Goal: Book appointment/travel/reservation

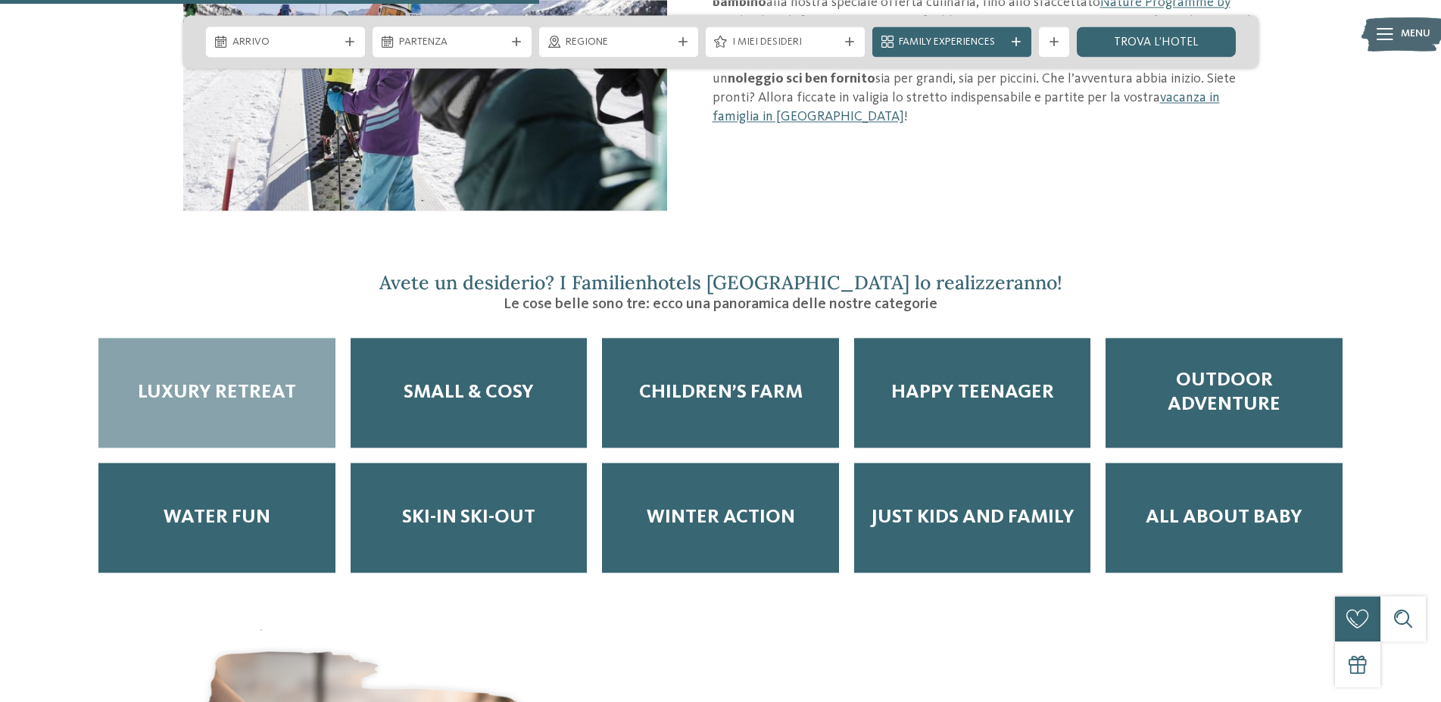
scroll to position [1931, 0]
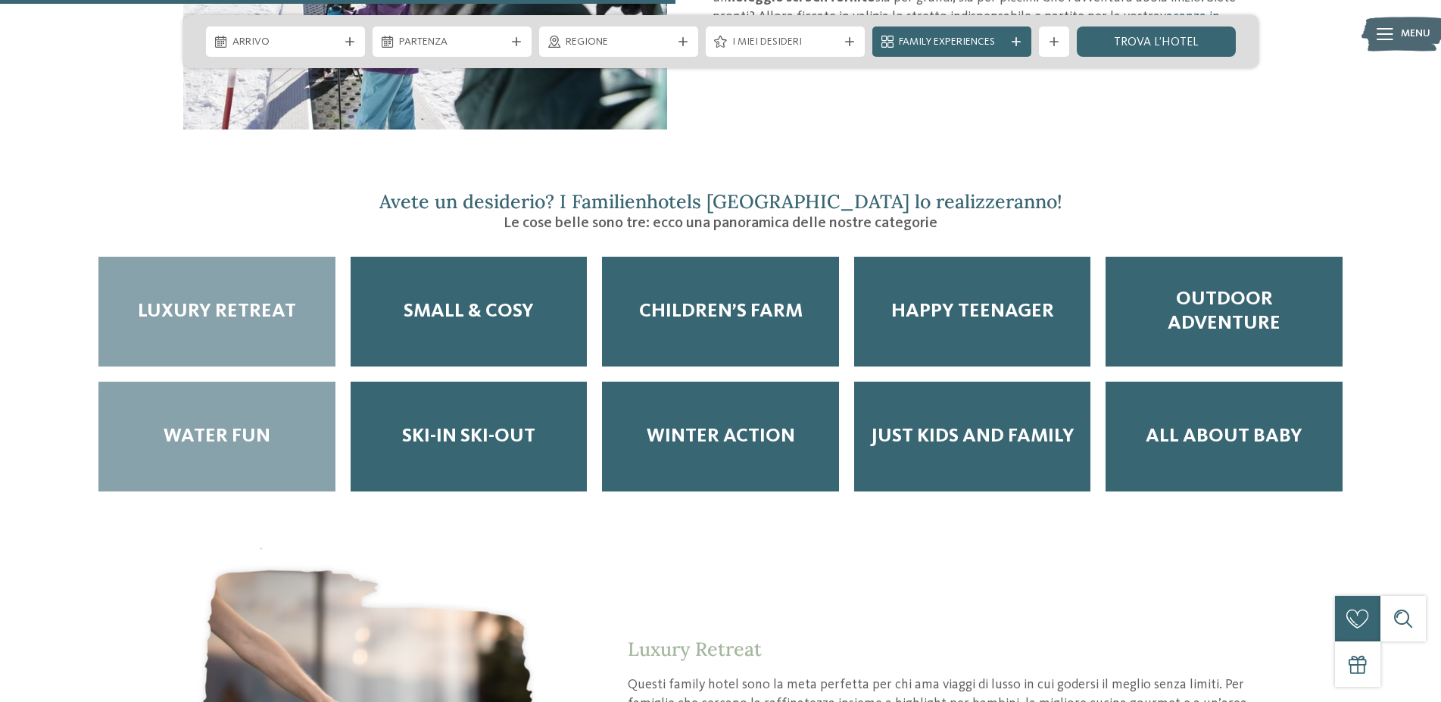
click at [234, 425] on span "Water Fun" at bounding box center [217, 436] width 107 height 23
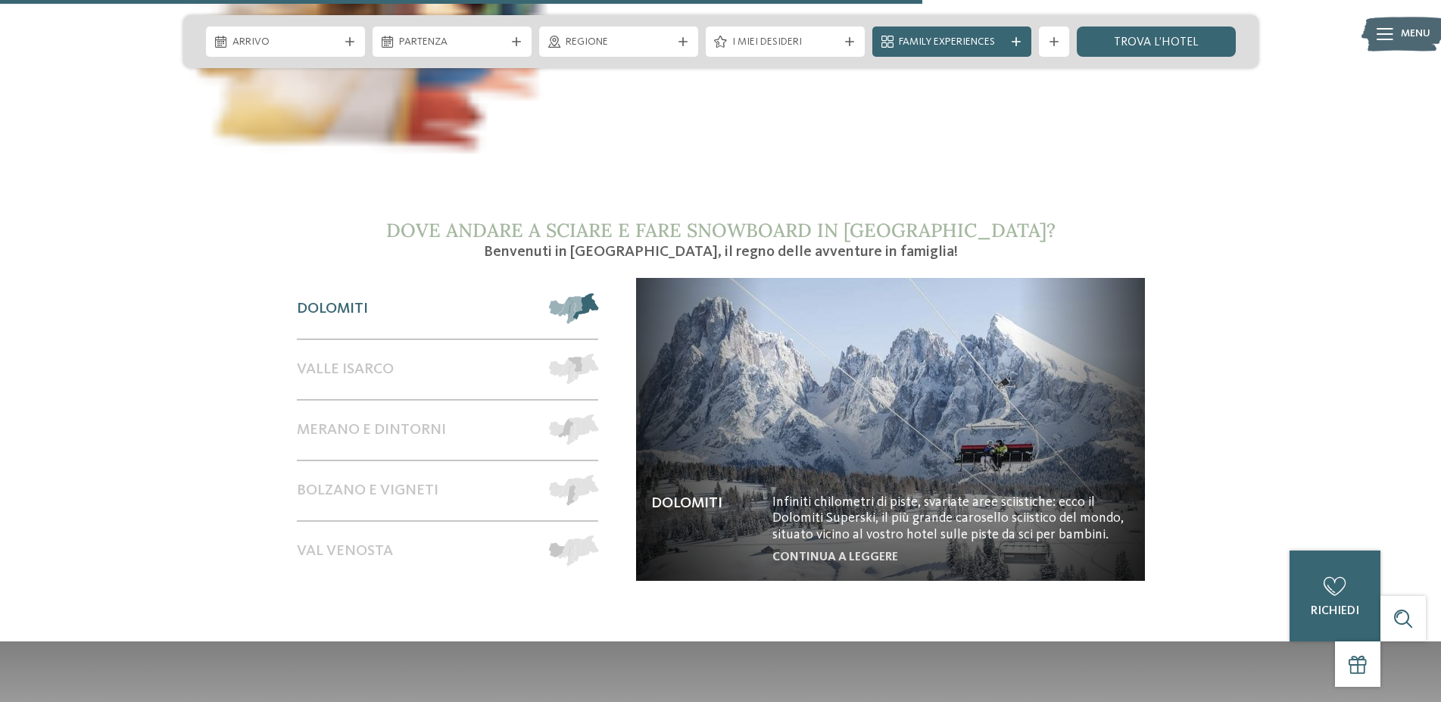
scroll to position [2472, 0]
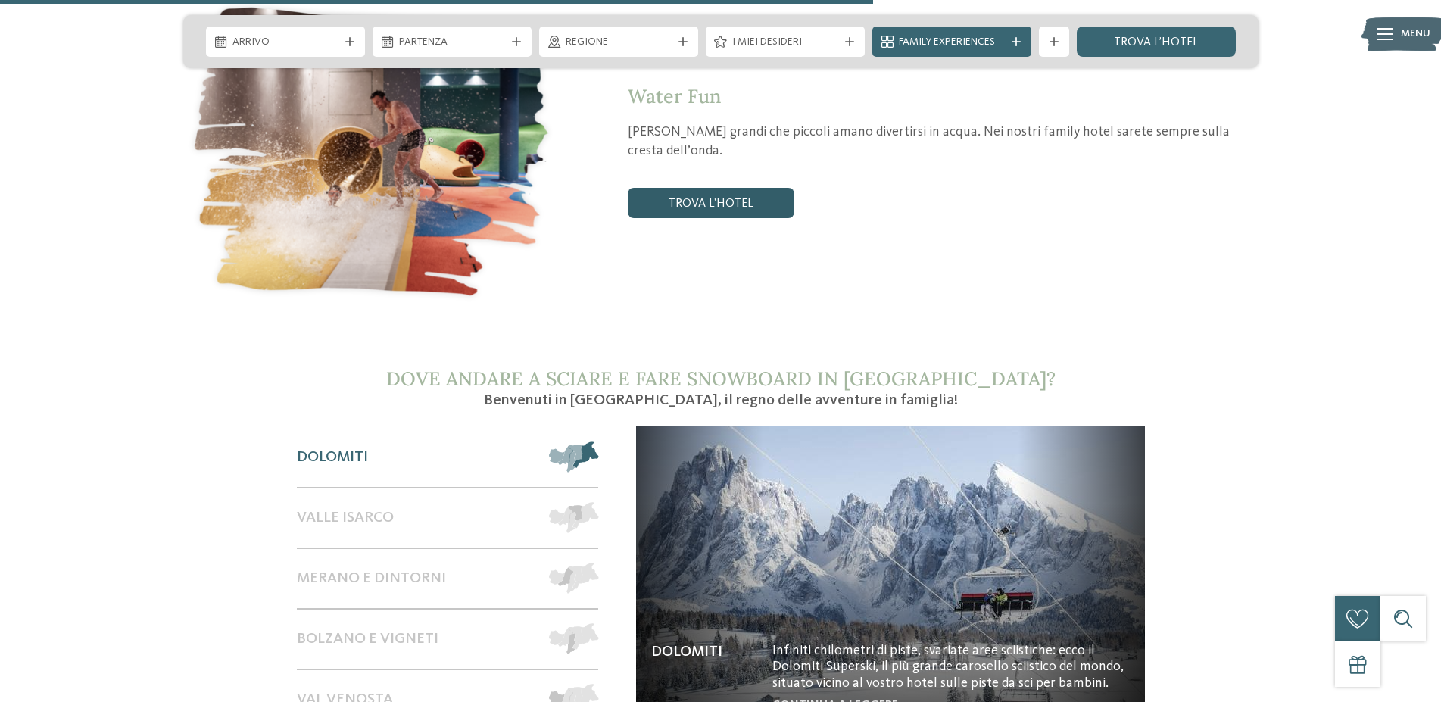
click at [706, 188] on link "trova l’hotel" at bounding box center [711, 203] width 167 height 30
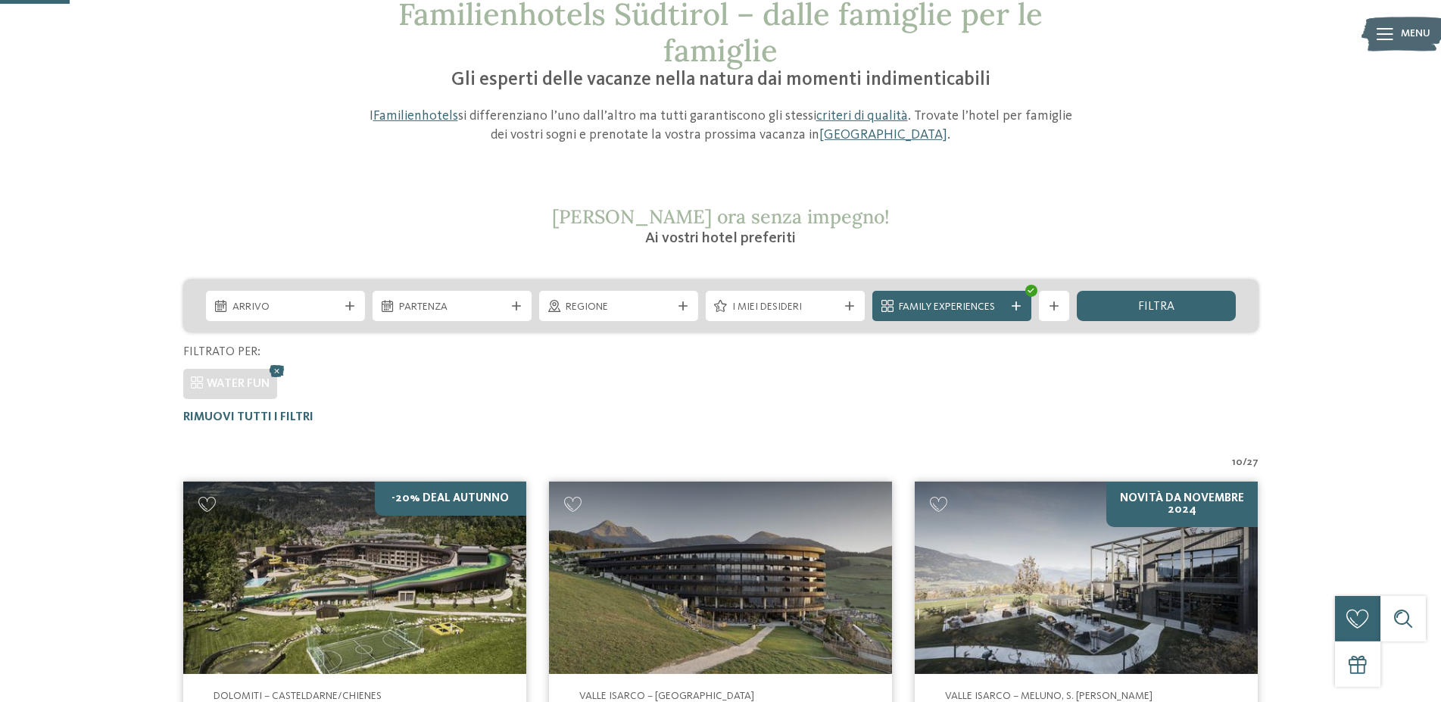
scroll to position [33, 0]
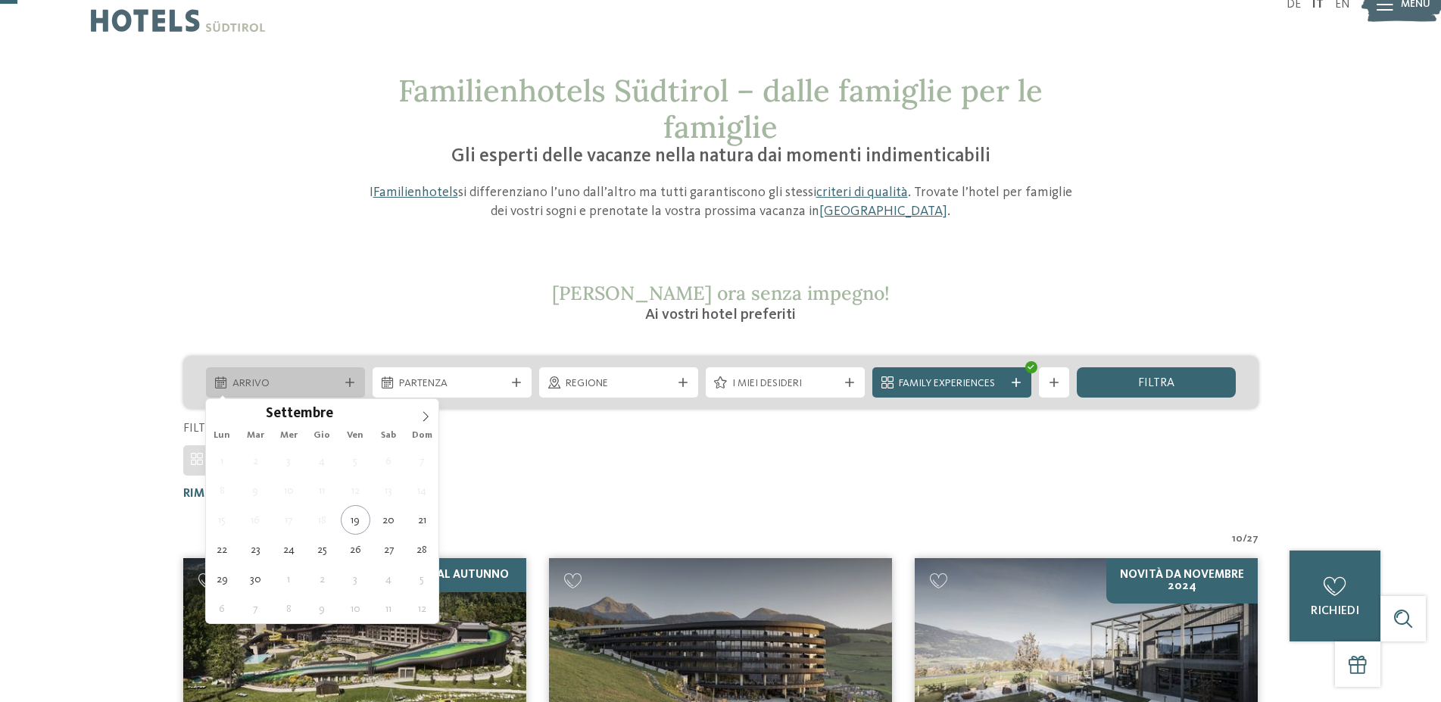
click at [332, 388] on span "Arrivo" at bounding box center [285, 383] width 106 height 15
click at [425, 417] on icon at bounding box center [425, 416] width 11 height 11
type div "29.12.2025"
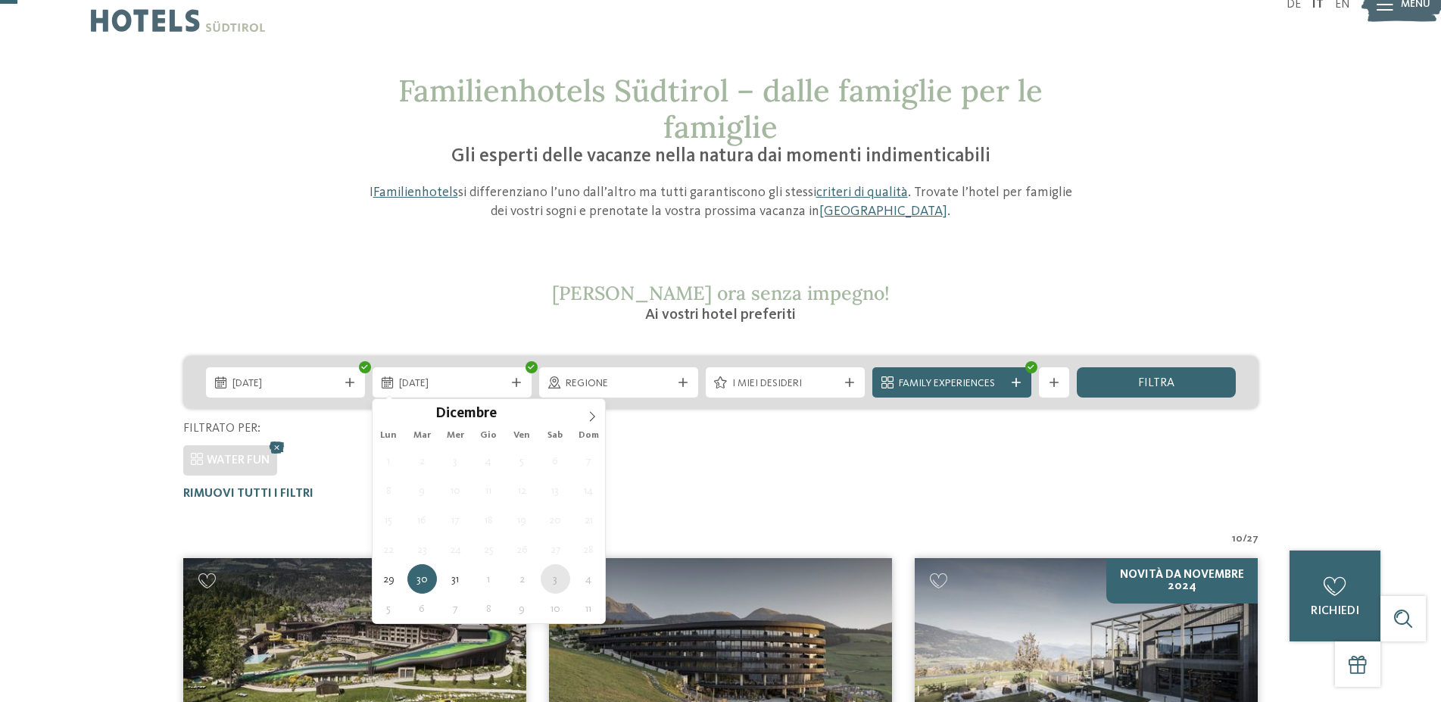
type div "03.01.2026"
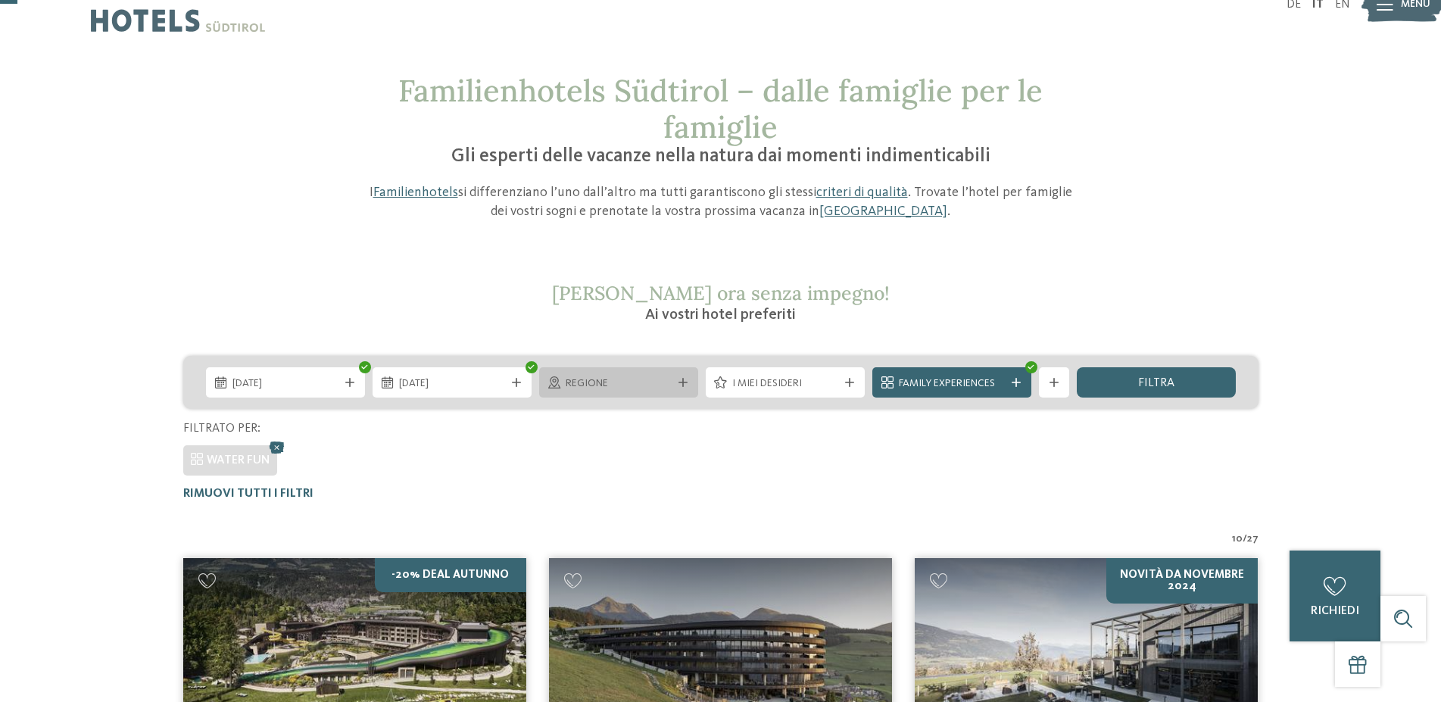
click at [651, 380] on span "Regione" at bounding box center [619, 383] width 106 height 15
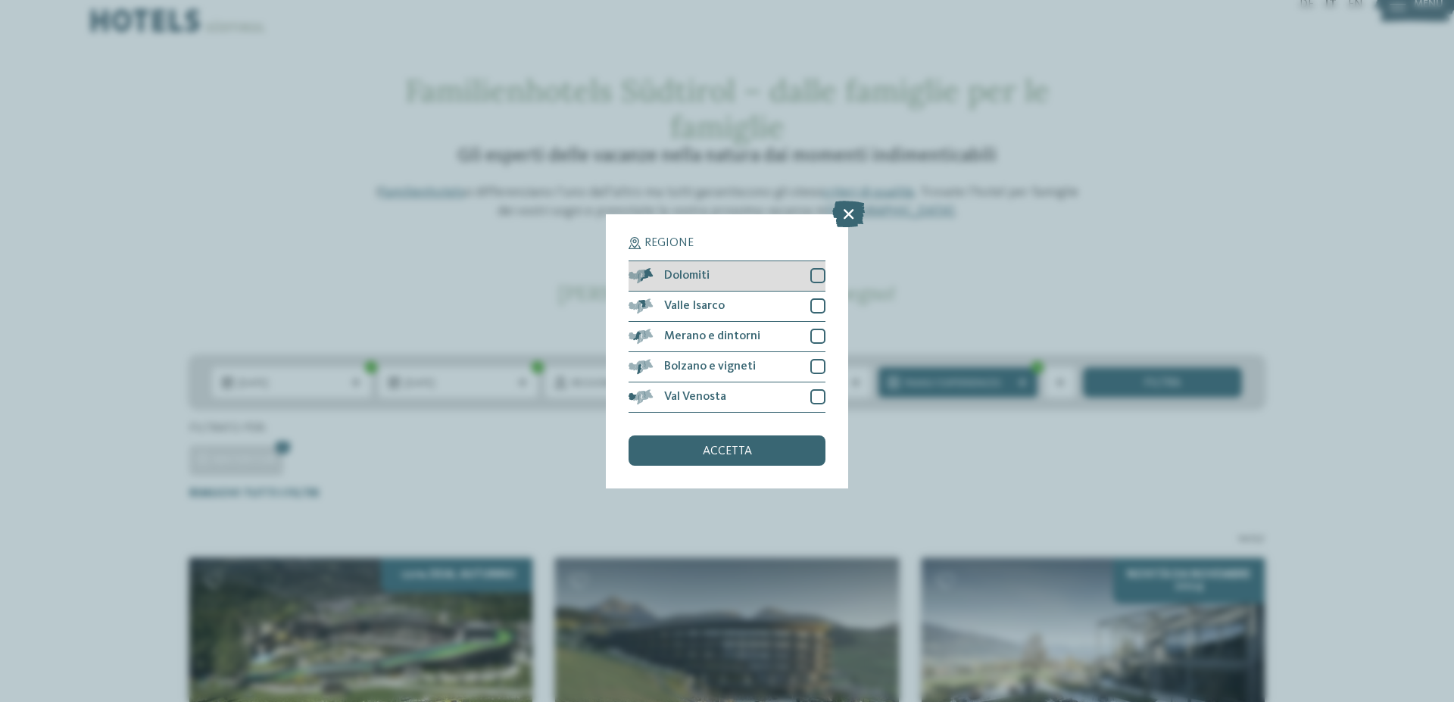
click at [813, 276] on div at bounding box center [817, 275] width 15 height 15
click at [814, 303] on div at bounding box center [817, 305] width 15 height 15
click at [813, 335] on div at bounding box center [817, 336] width 15 height 15
click at [811, 367] on div at bounding box center [817, 366] width 15 height 15
click at [813, 392] on div at bounding box center [817, 396] width 15 height 15
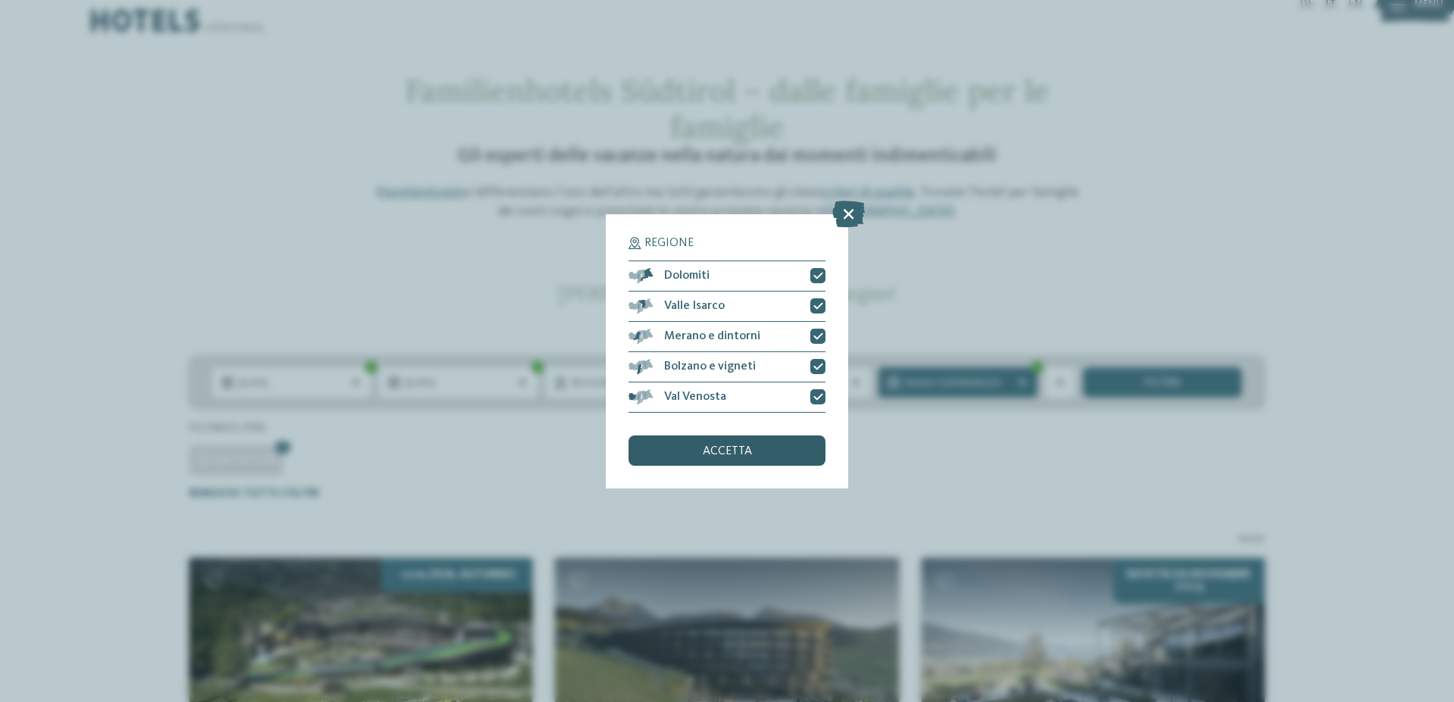
click at [757, 455] on div "accetta" at bounding box center [727, 450] width 197 height 30
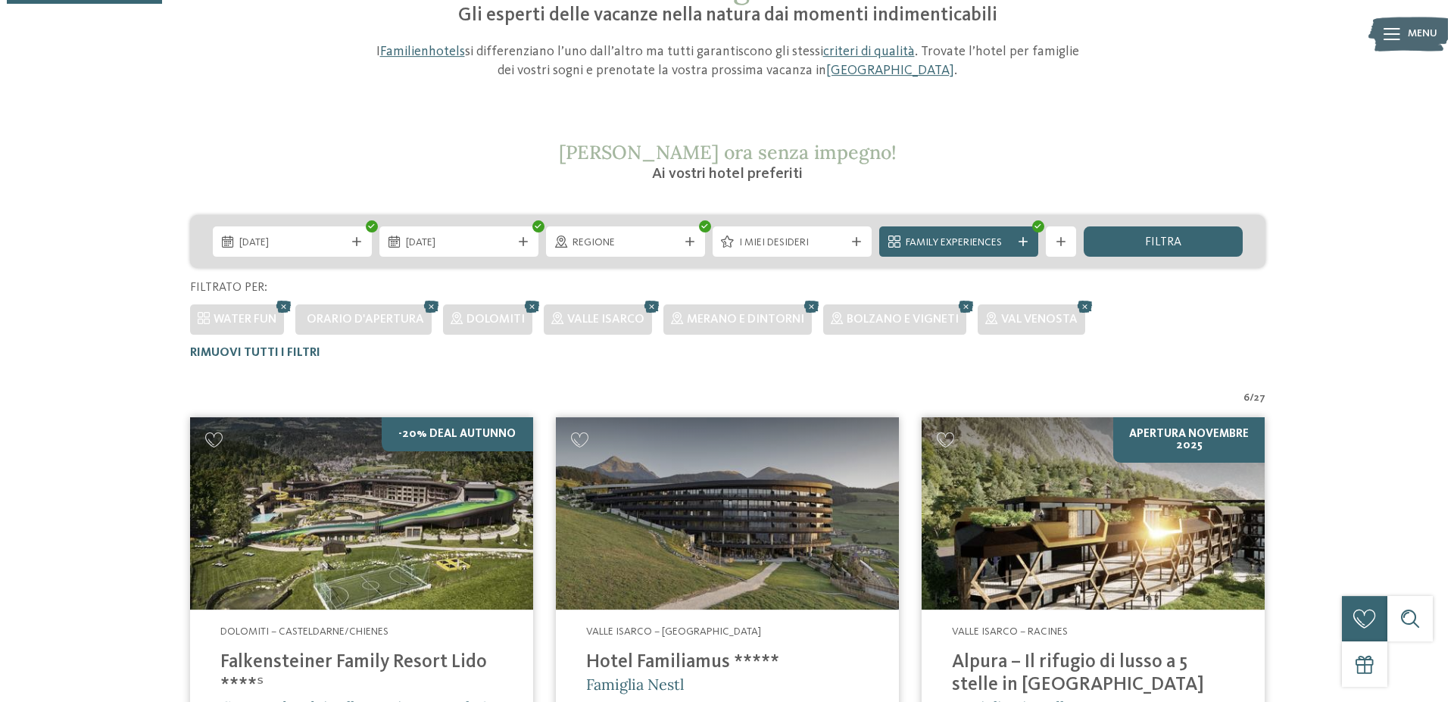
scroll to position [111, 0]
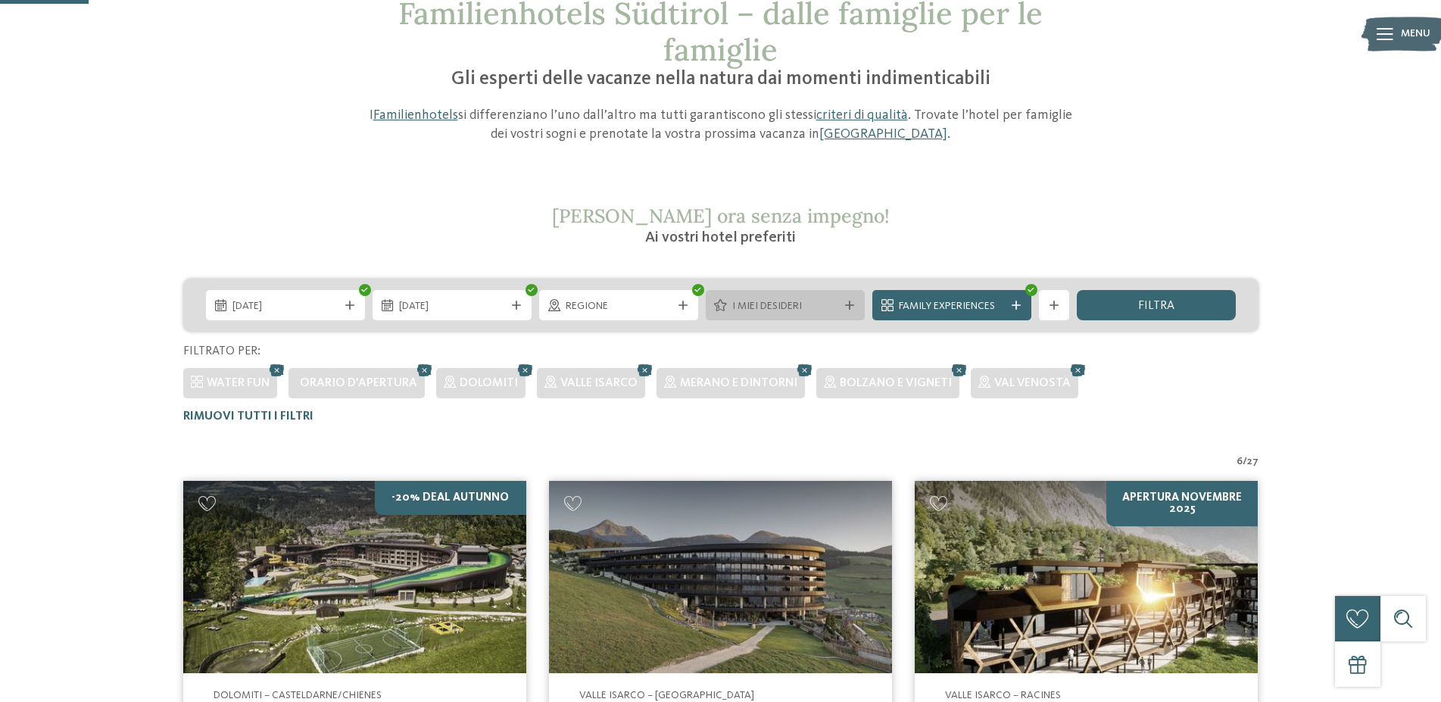
click at [760, 308] on span "I miei desideri" at bounding box center [785, 306] width 106 height 15
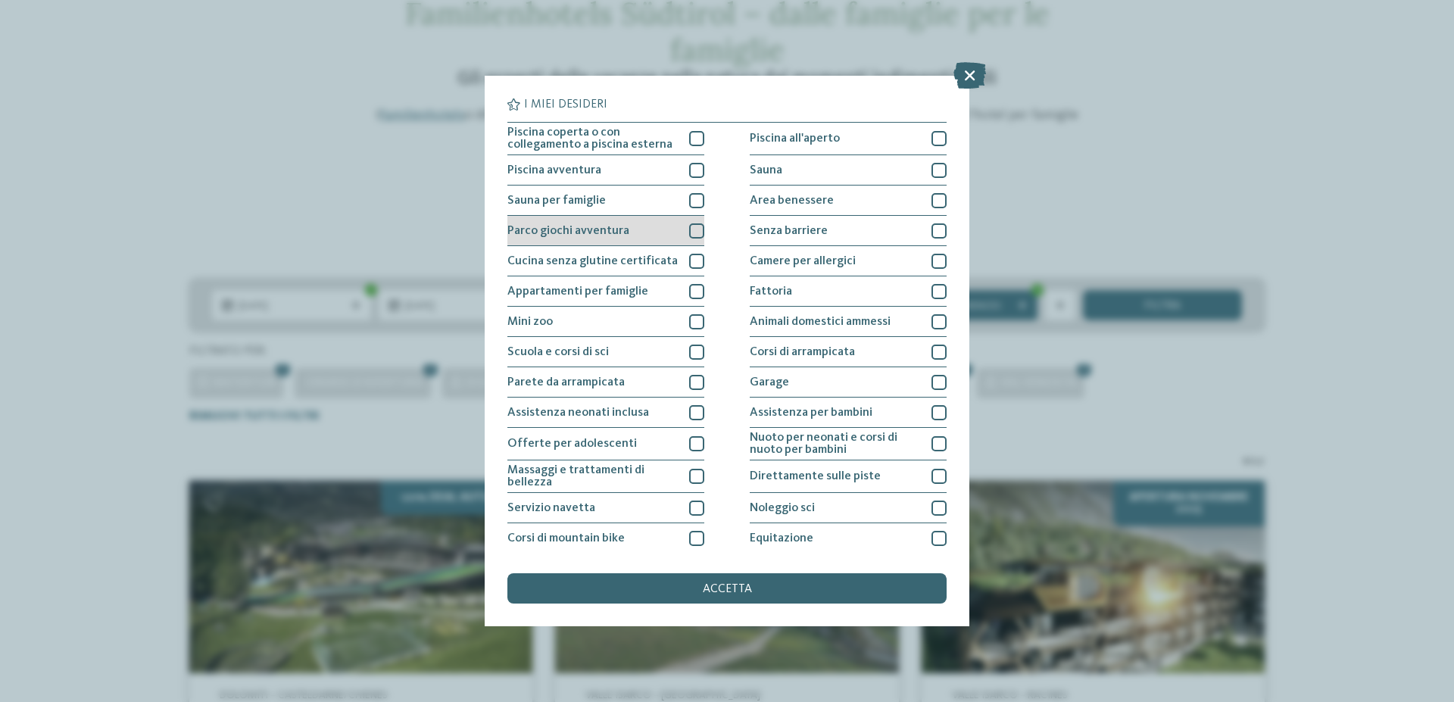
click at [692, 233] on div at bounding box center [696, 230] width 15 height 15
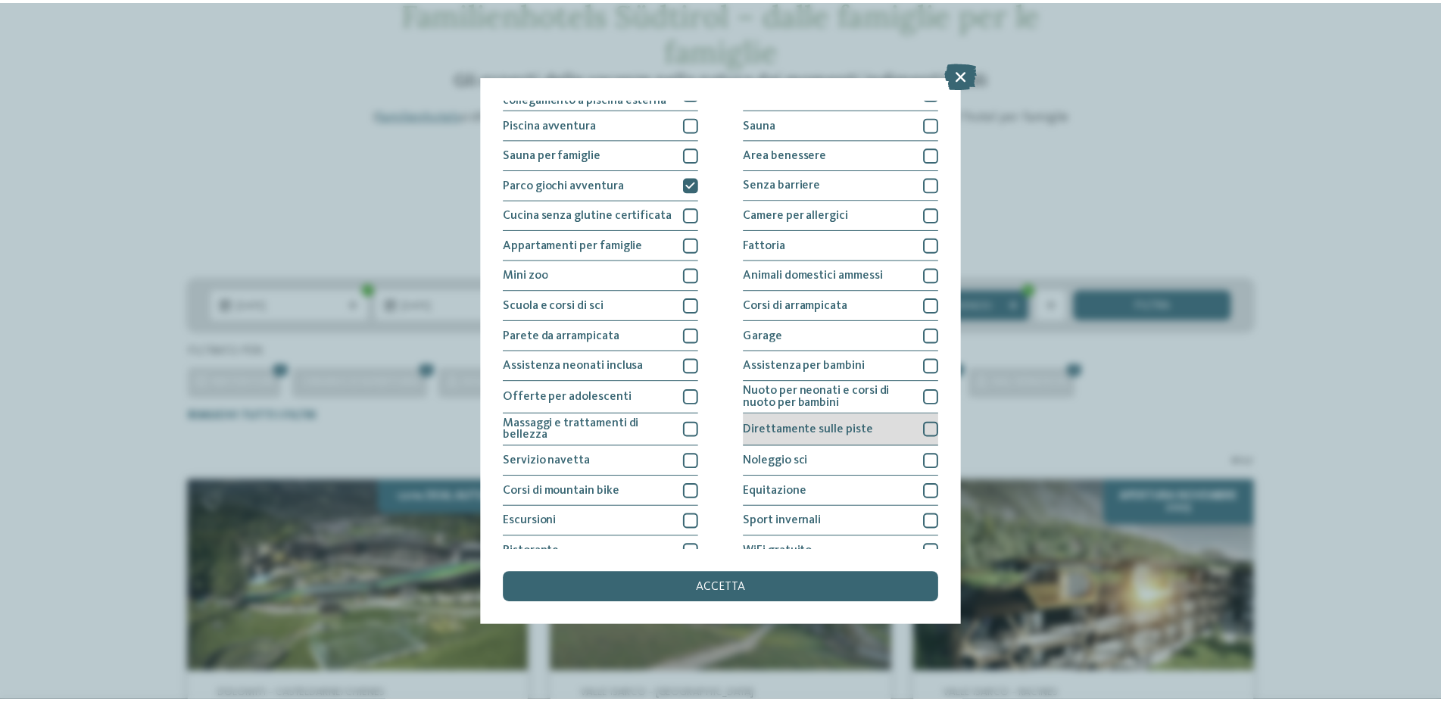
scroll to position [0, 0]
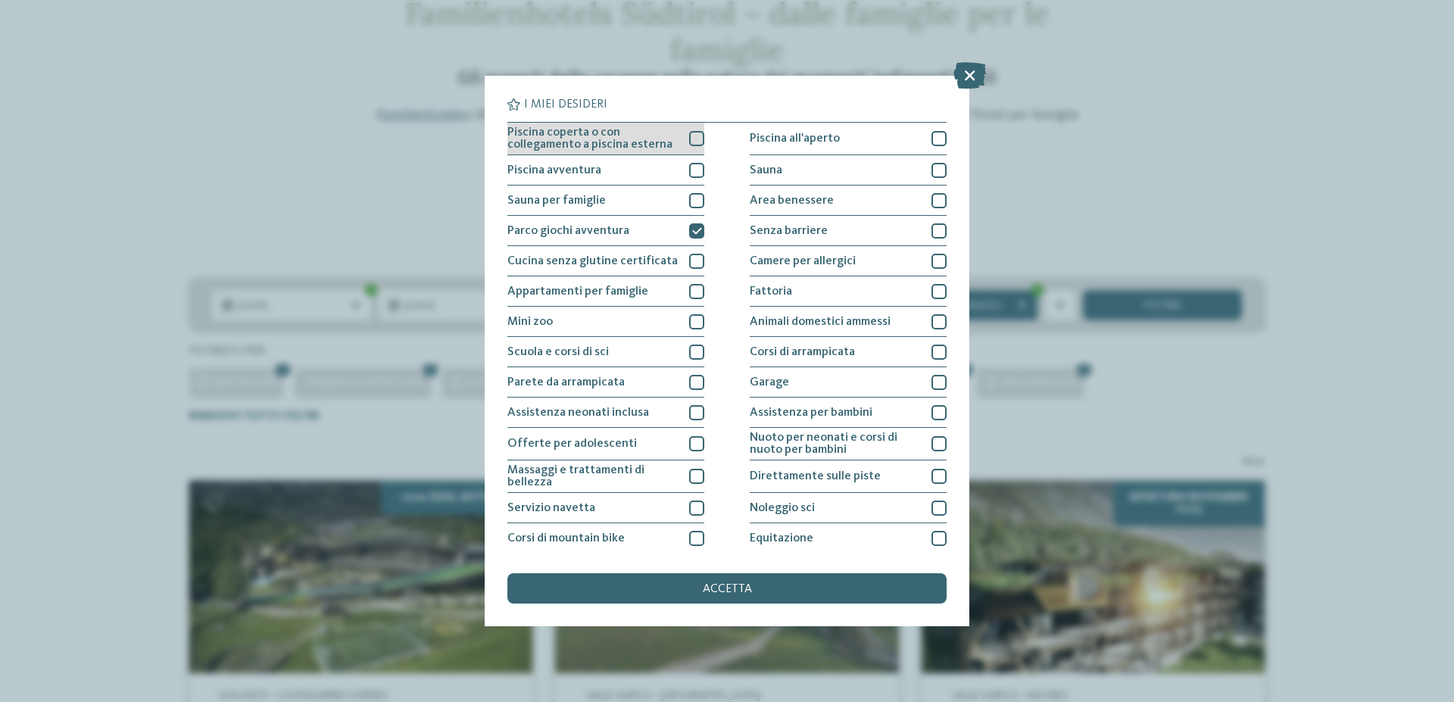
click at [694, 136] on div at bounding box center [696, 138] width 15 height 15
click at [736, 589] on span "accetta" at bounding box center [727, 589] width 49 height 12
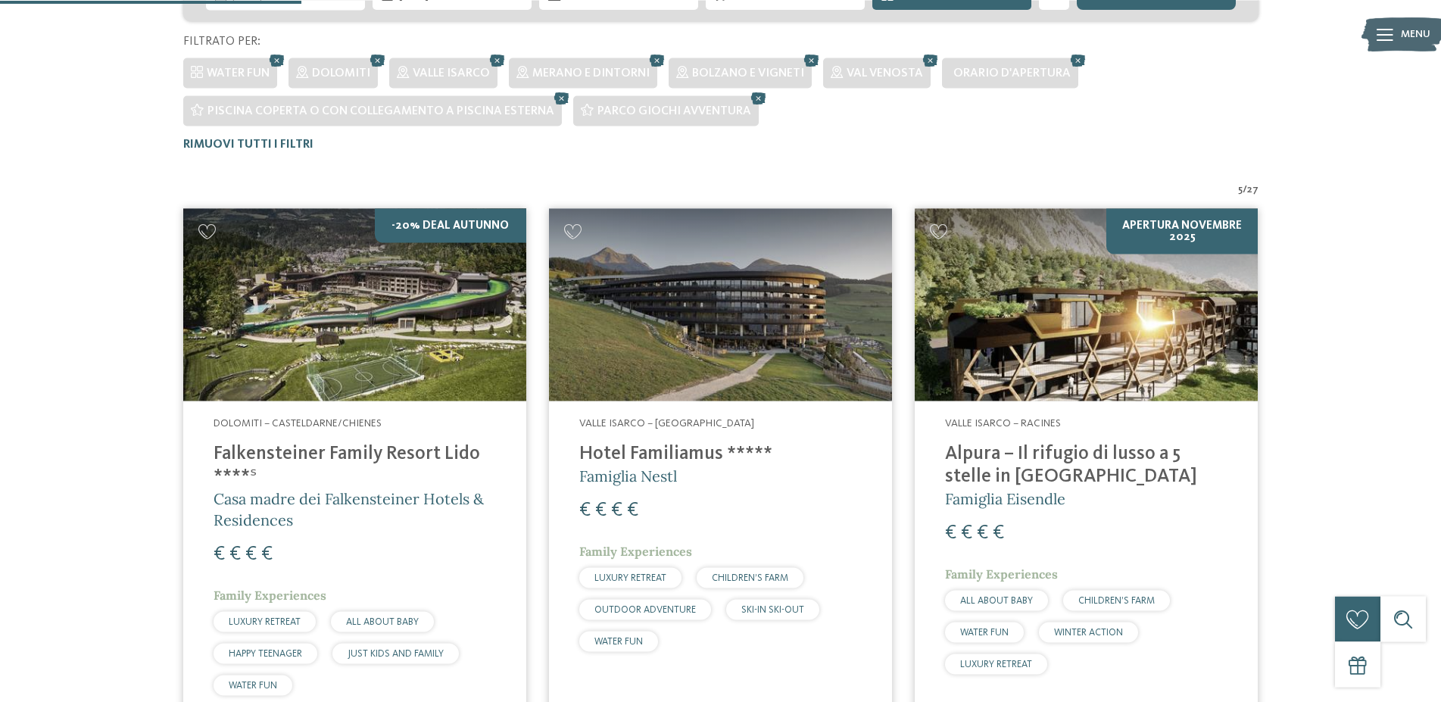
scroll to position [457, 0]
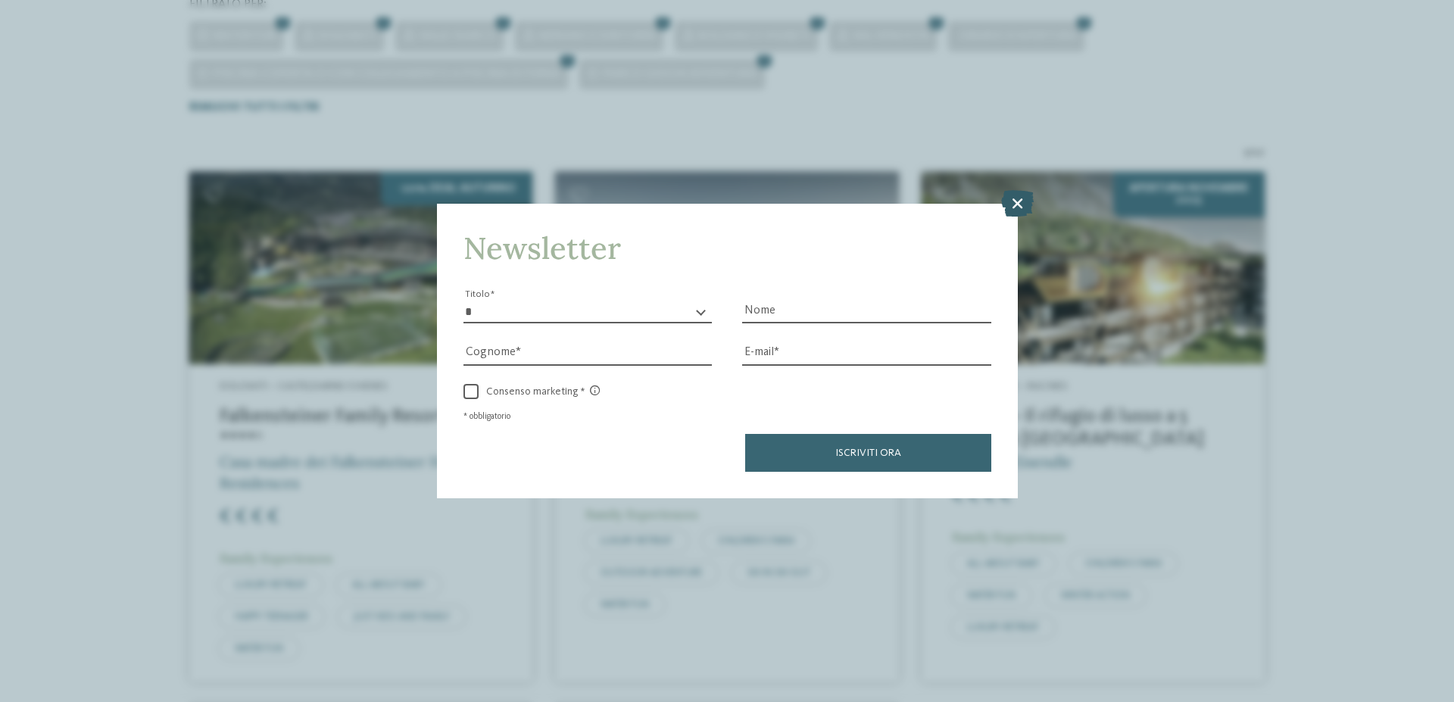
click at [1021, 205] on icon at bounding box center [1017, 203] width 33 height 27
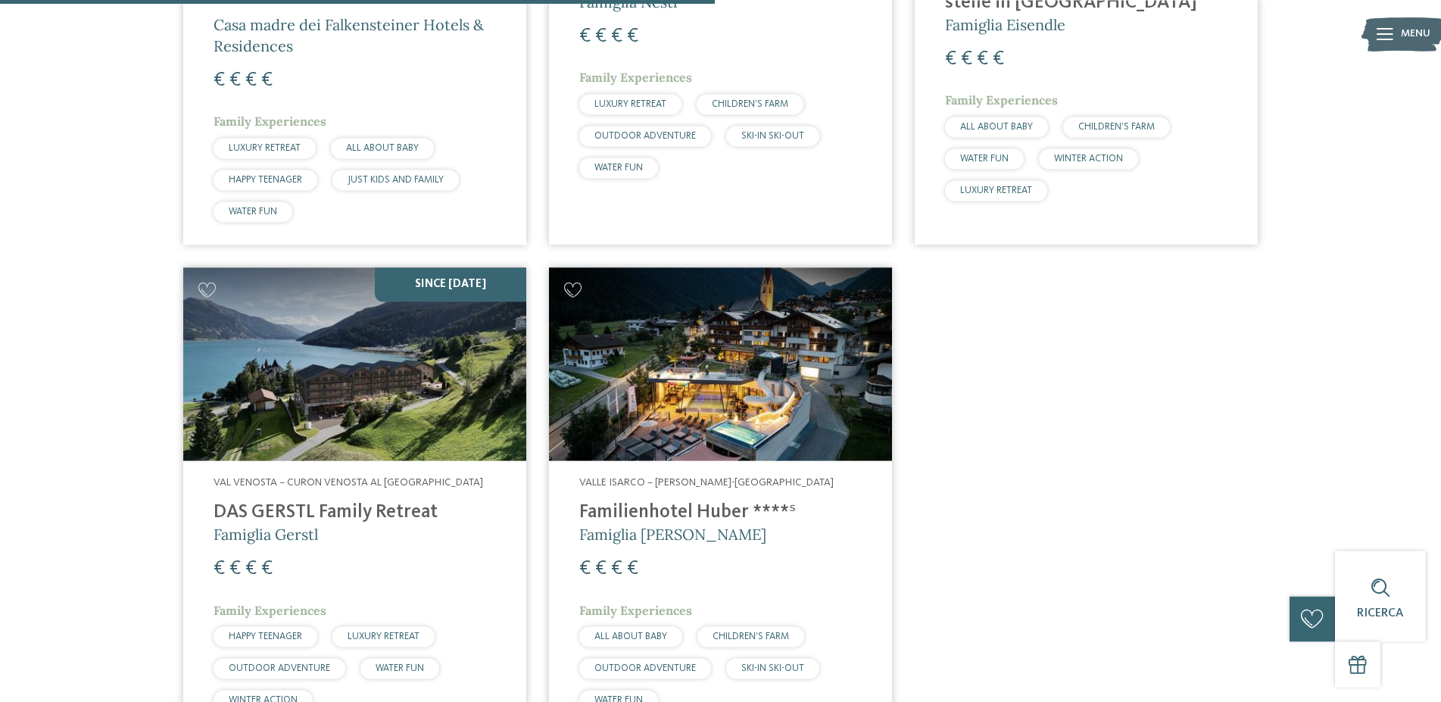
scroll to position [927, 0]
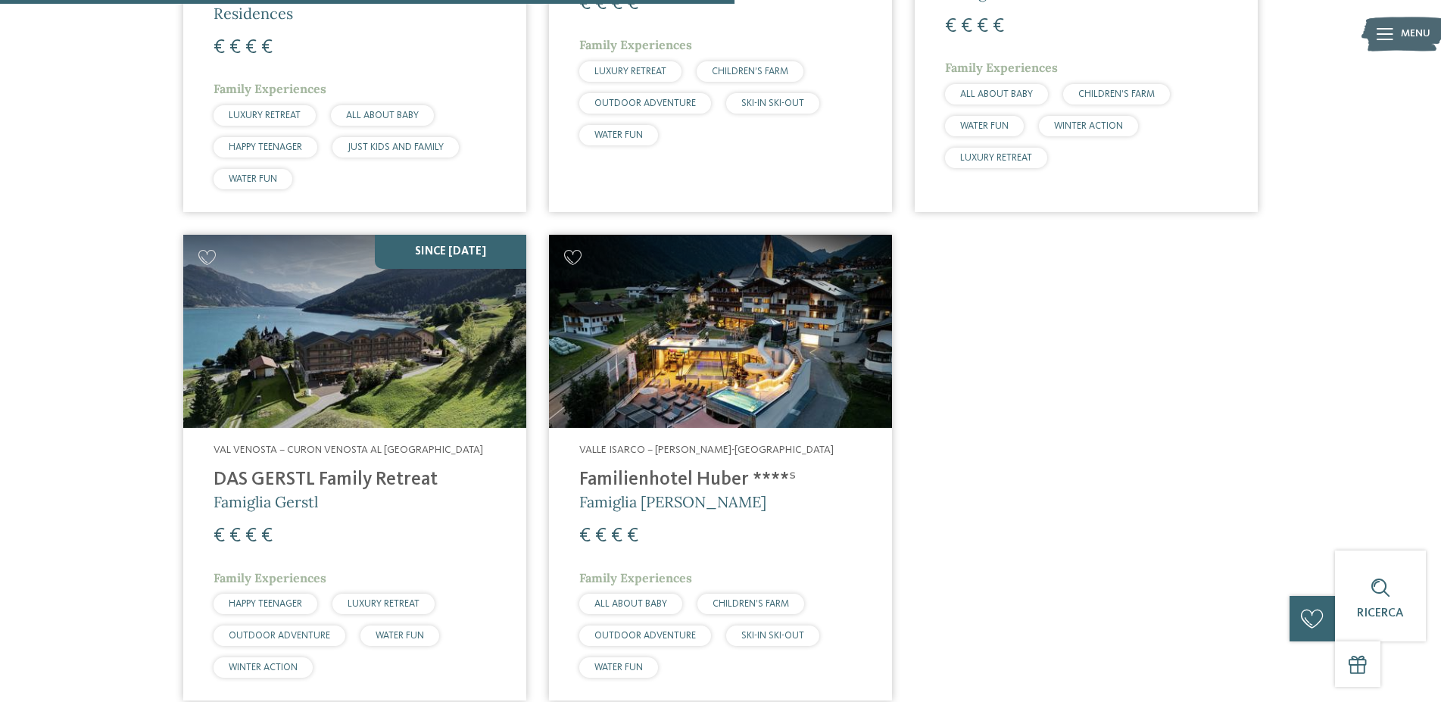
click at [691, 483] on h4 "Familienhotel Huber ****ˢ" at bounding box center [720, 480] width 282 height 23
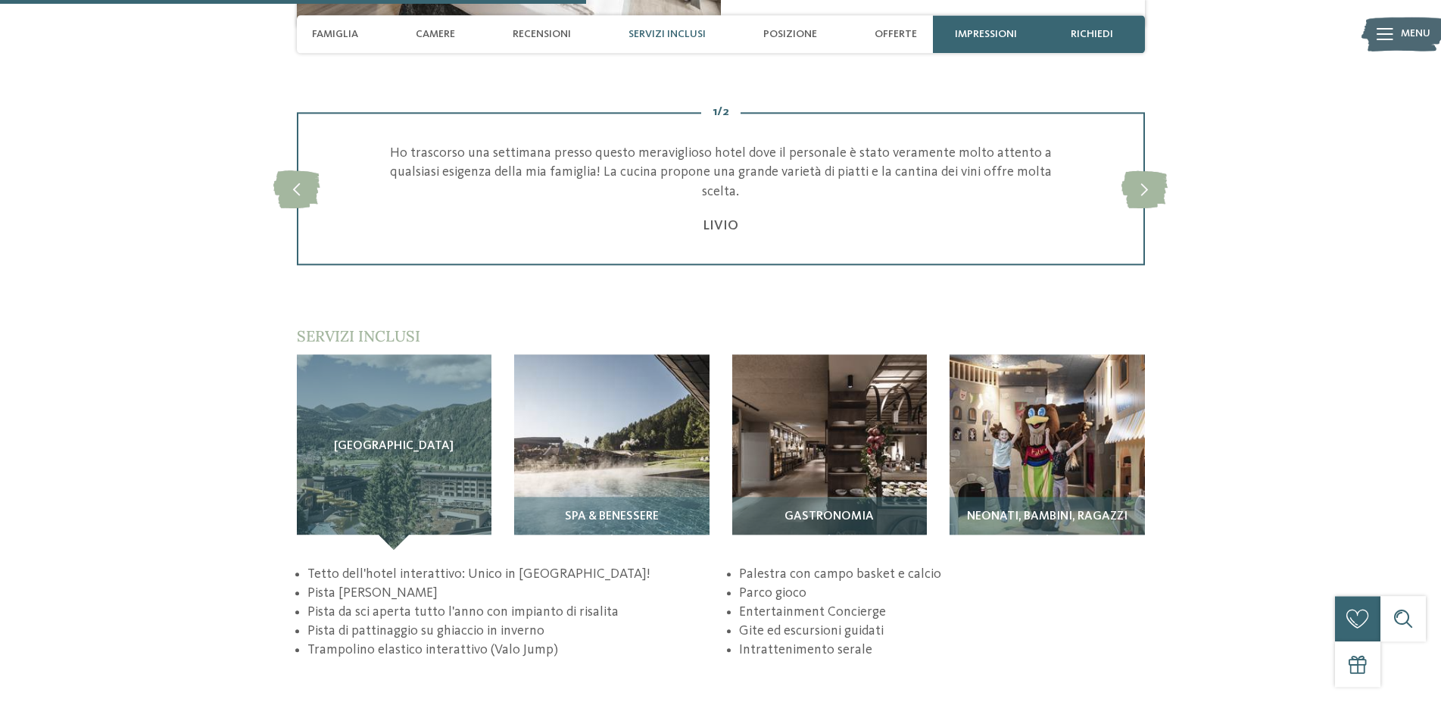
scroll to position [2240, 0]
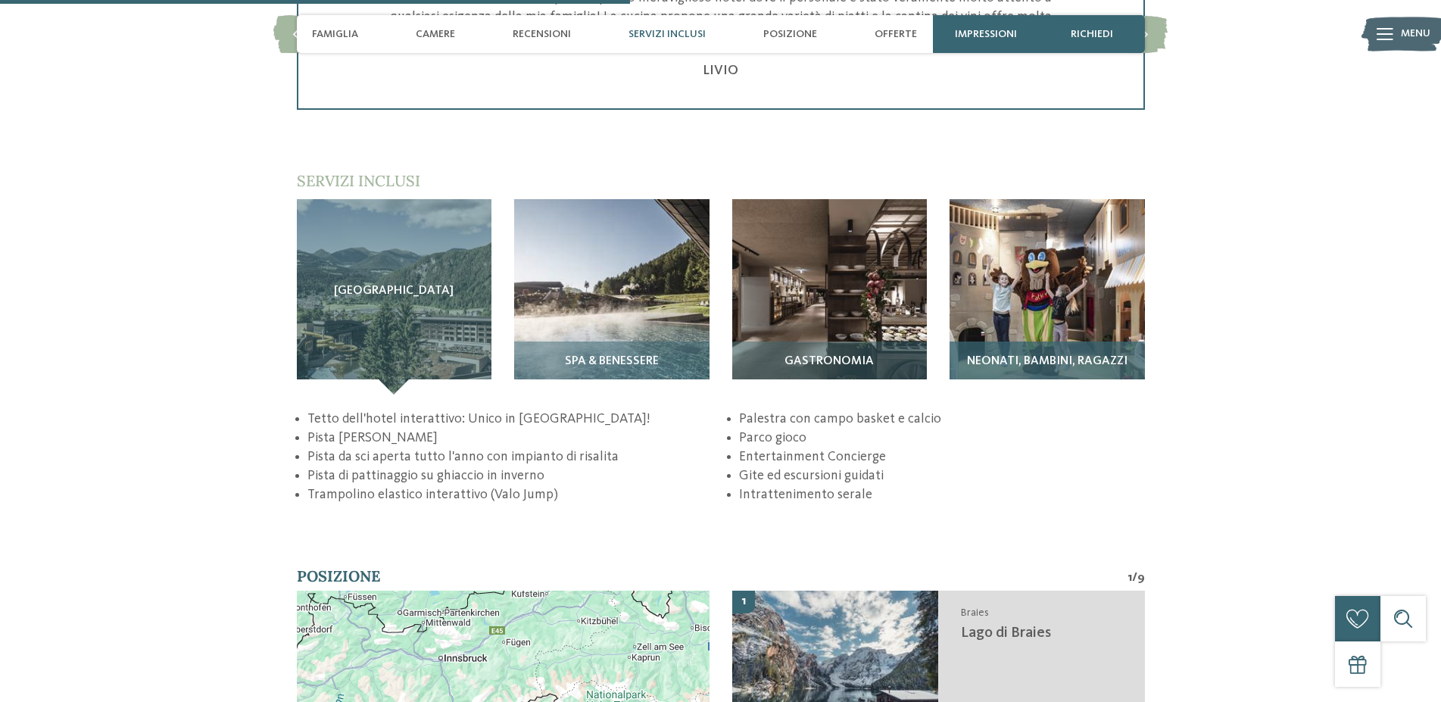
click at [1100, 369] on span "Neonati, bambini, ragazzi" at bounding box center [1047, 362] width 161 height 14
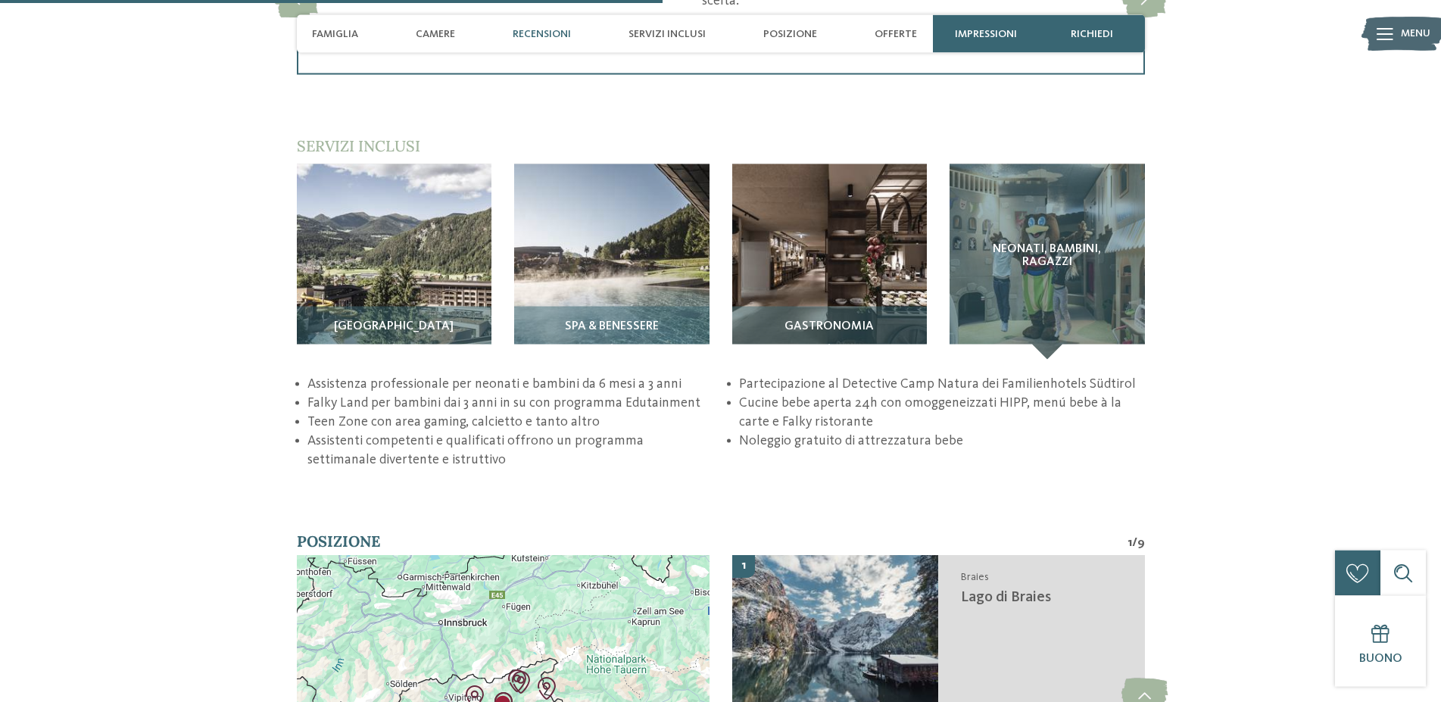
scroll to position [2163, 0]
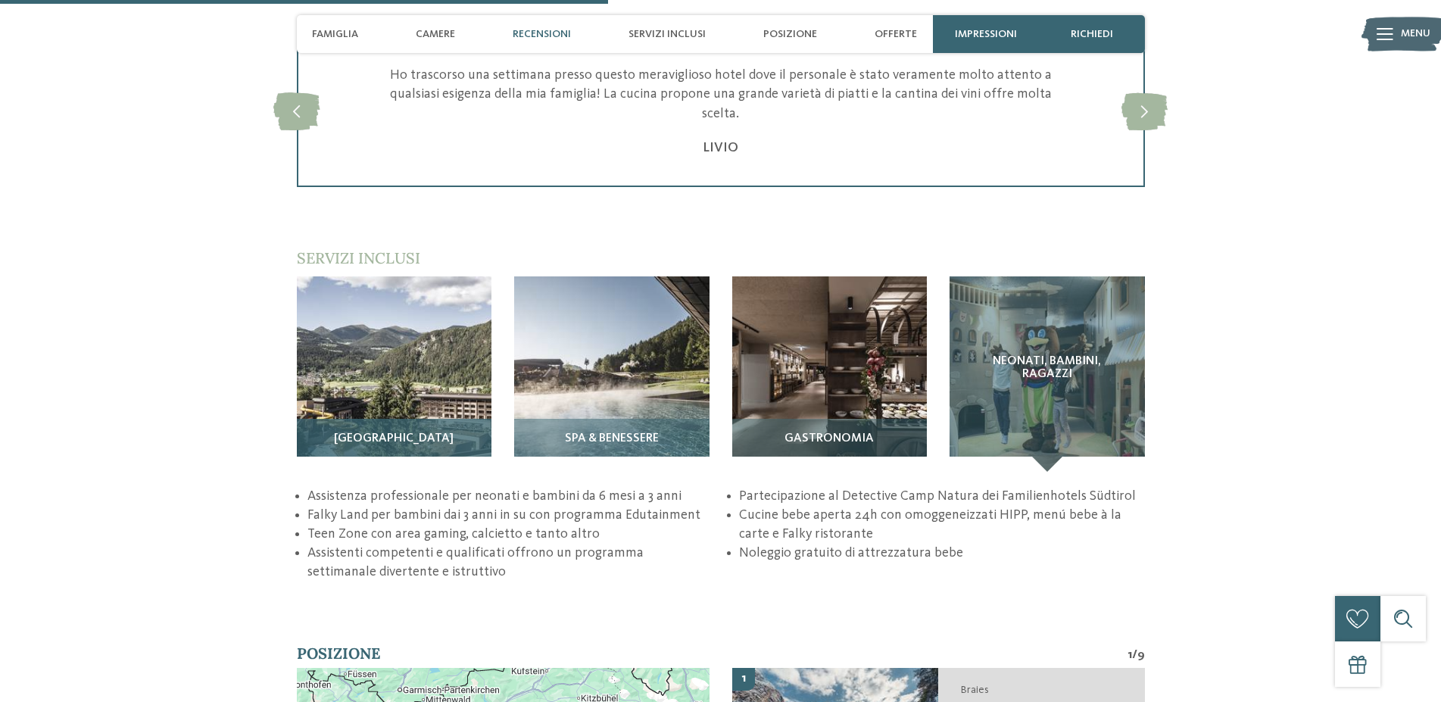
click at [395, 463] on div "Sky Adventure Park" at bounding box center [394, 445] width 195 height 53
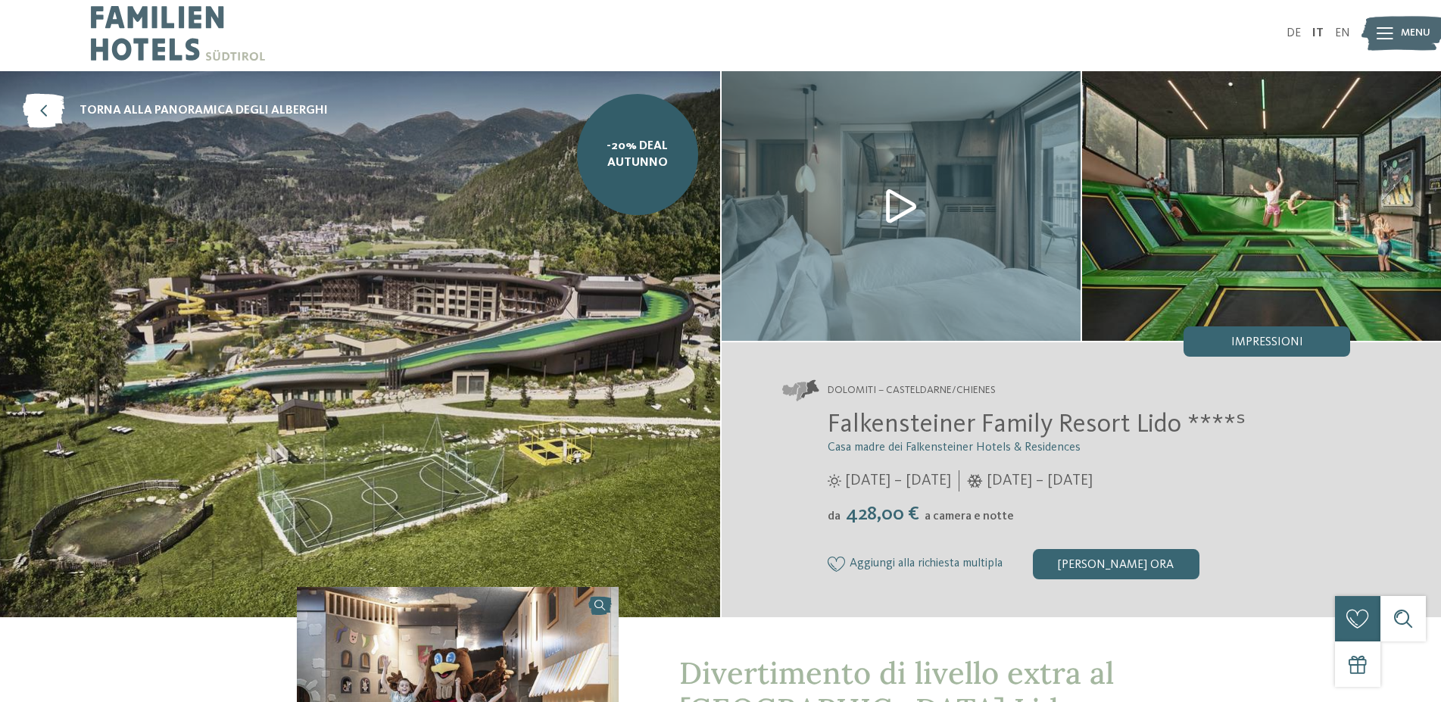
scroll to position [0, 0]
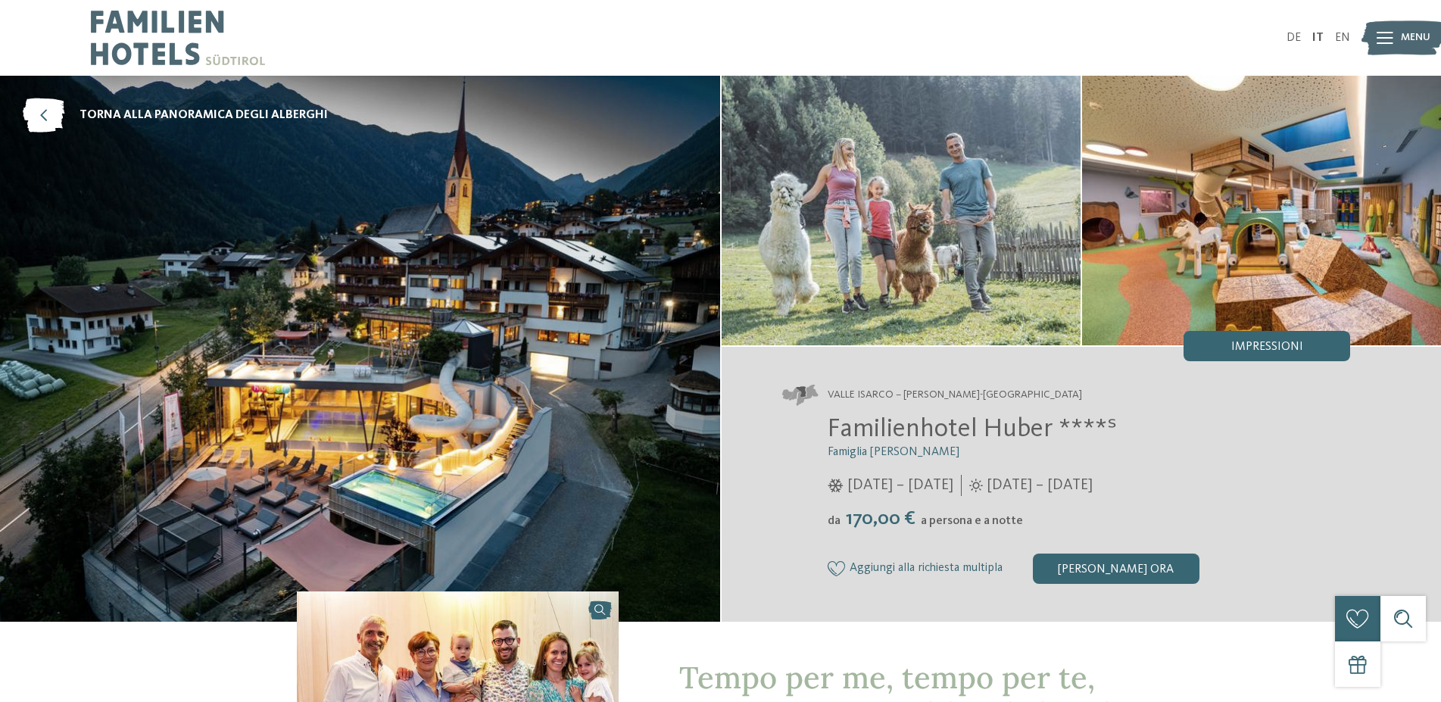
click at [1230, 198] on img at bounding box center [1261, 211] width 359 height 270
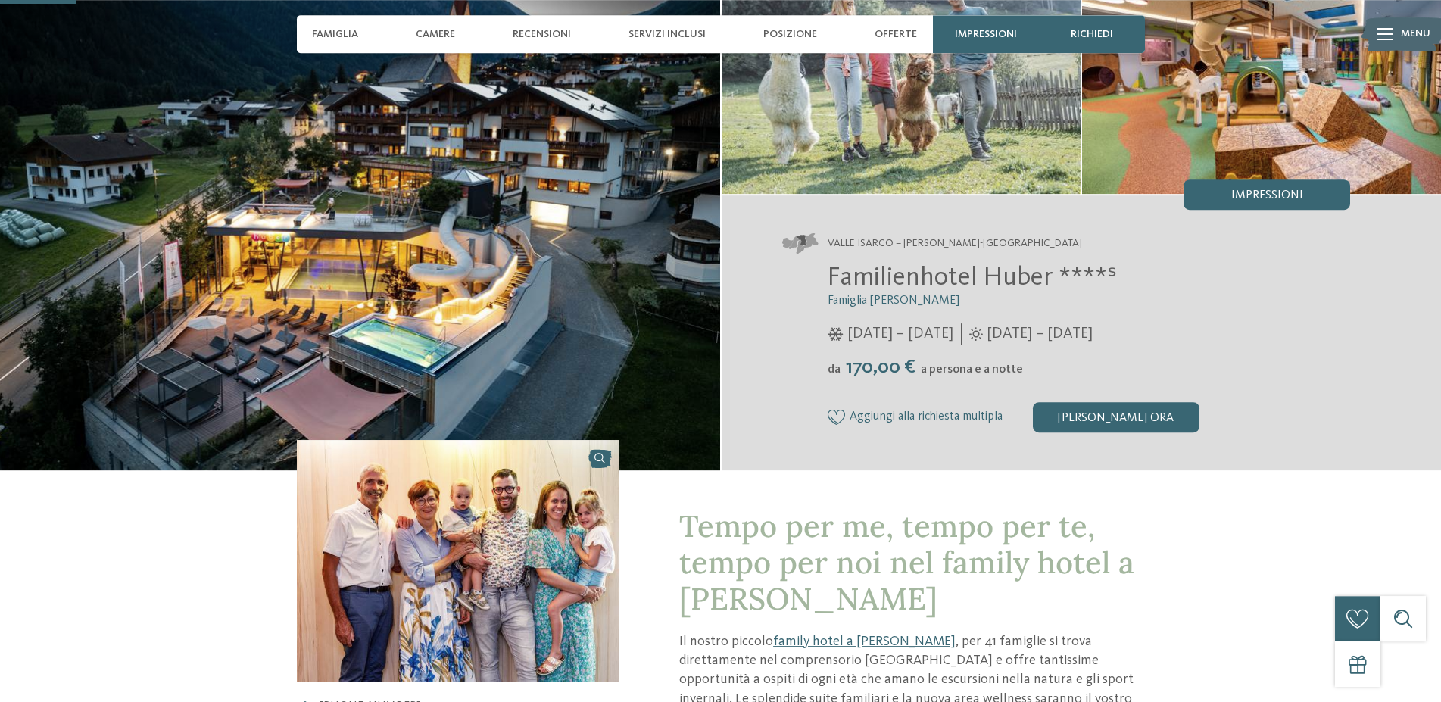
scroll to position [309, 0]
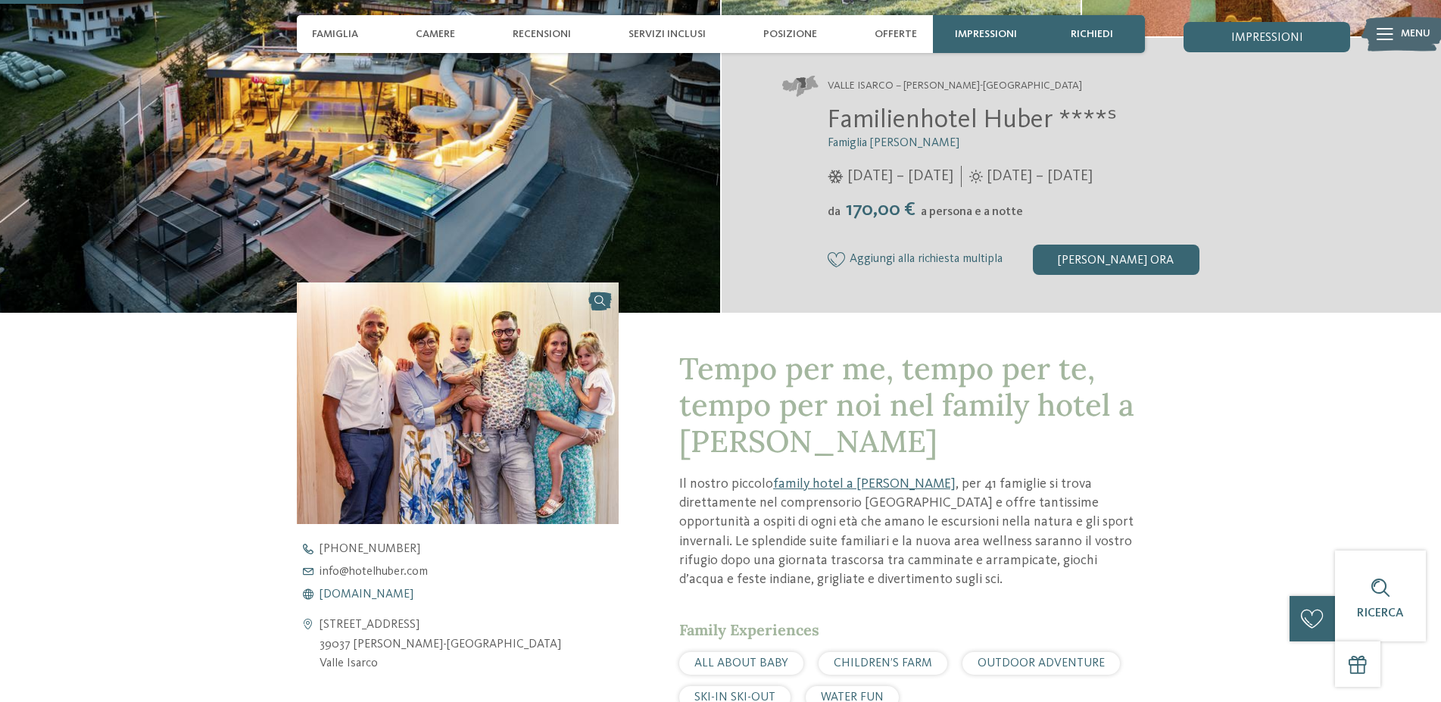
click at [389, 594] on span "[DOMAIN_NAME]" at bounding box center [367, 594] width 94 height 12
